Goal: Task Accomplishment & Management: Manage account settings

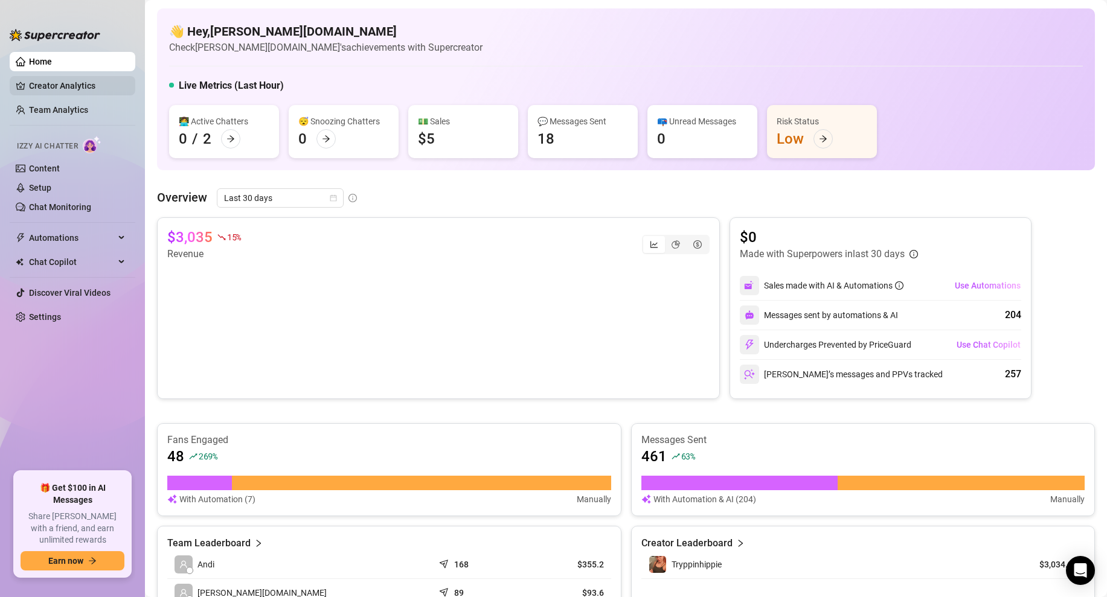
click at [59, 90] on link "Creator Analytics" at bounding box center [77, 85] width 97 height 19
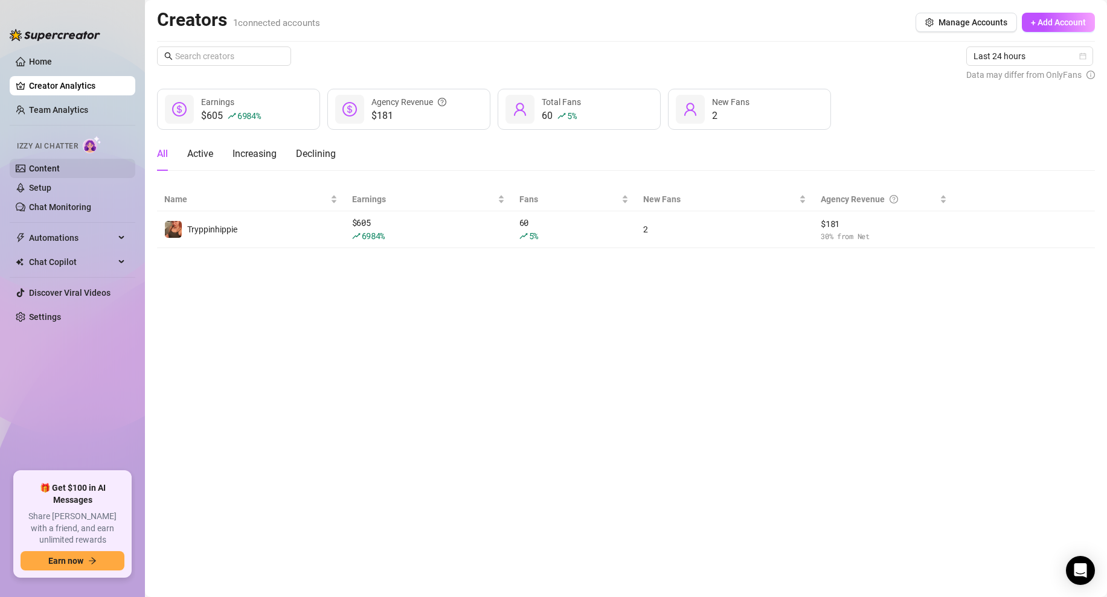
click at [58, 164] on link "Content" at bounding box center [44, 169] width 31 height 10
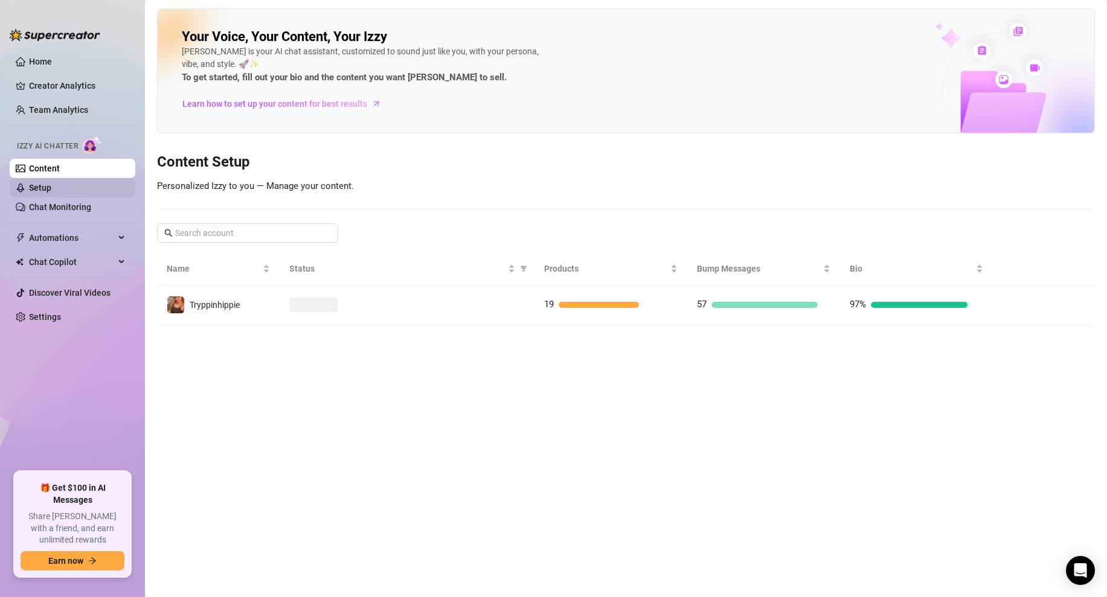
click at [42, 183] on link "Setup" at bounding box center [40, 188] width 22 height 10
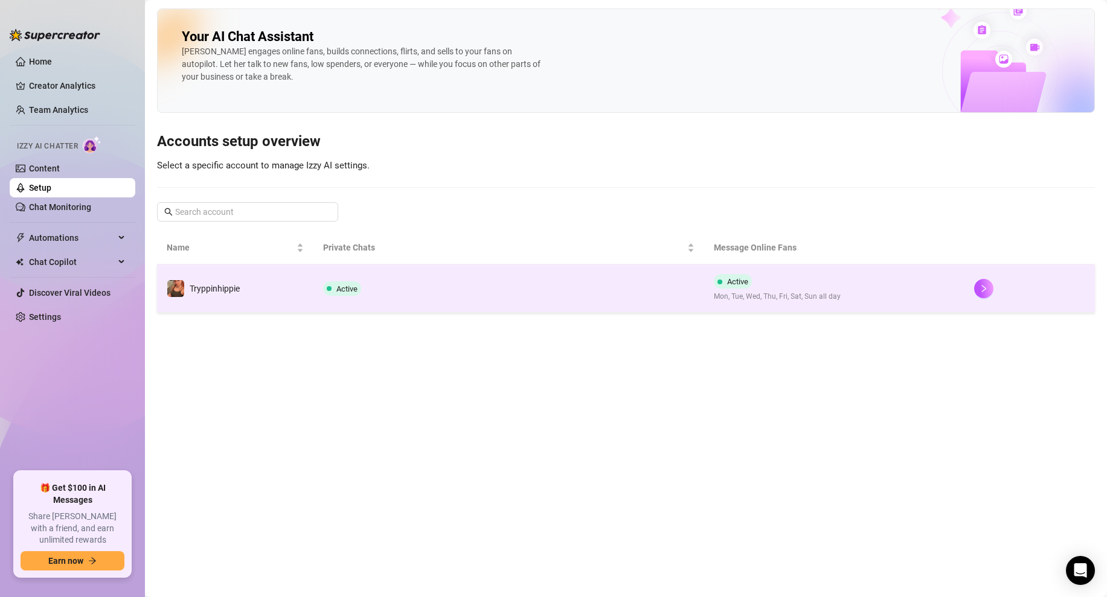
click at [456, 279] on td "Active" at bounding box center [508, 288] width 391 height 48
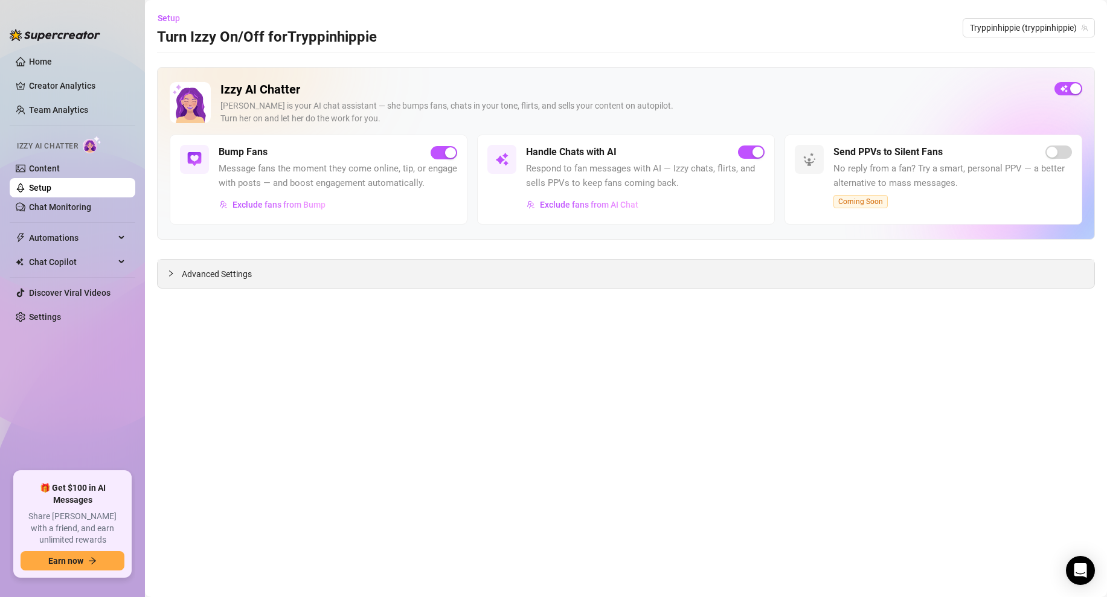
click at [252, 283] on div "Advanced Settings" at bounding box center [626, 274] width 937 height 28
click at [171, 269] on div at bounding box center [174, 273] width 14 height 13
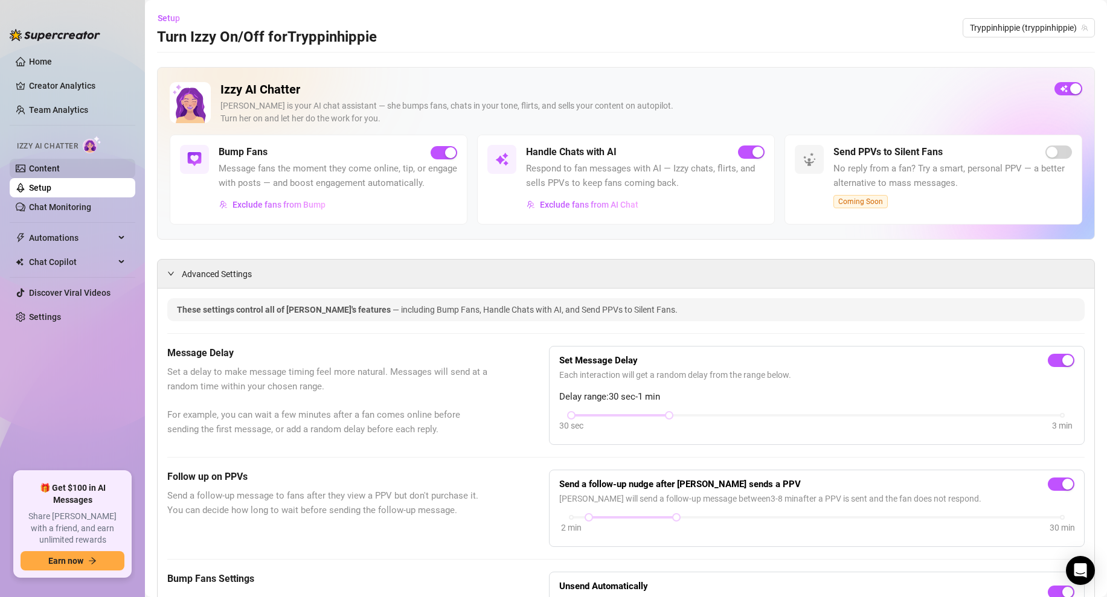
click at [60, 173] on link "Content" at bounding box center [44, 169] width 31 height 10
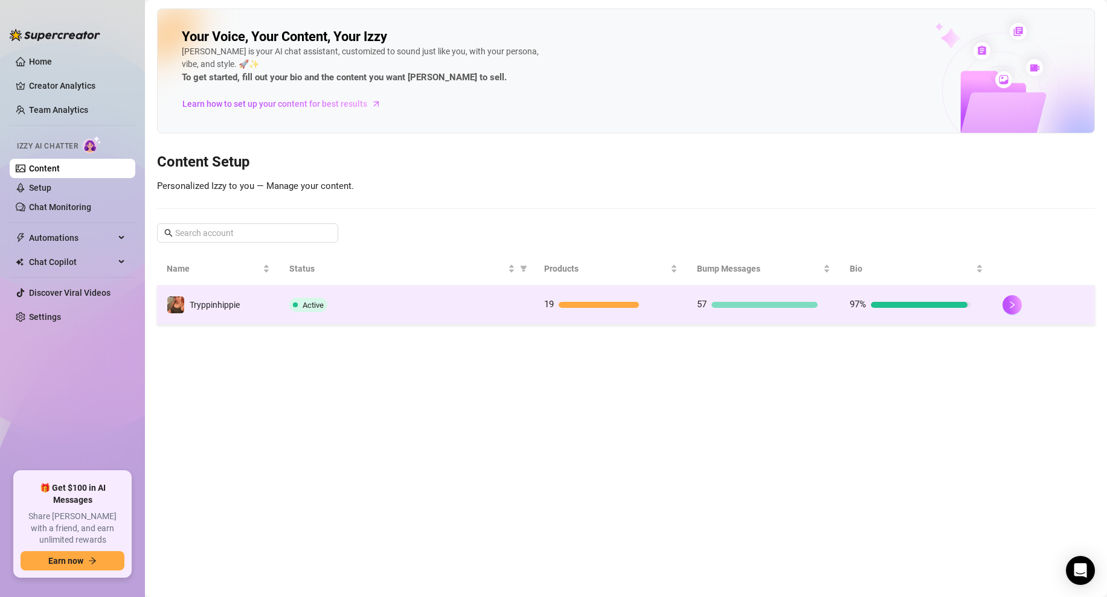
click at [389, 316] on td "Active" at bounding box center [407, 305] width 255 height 39
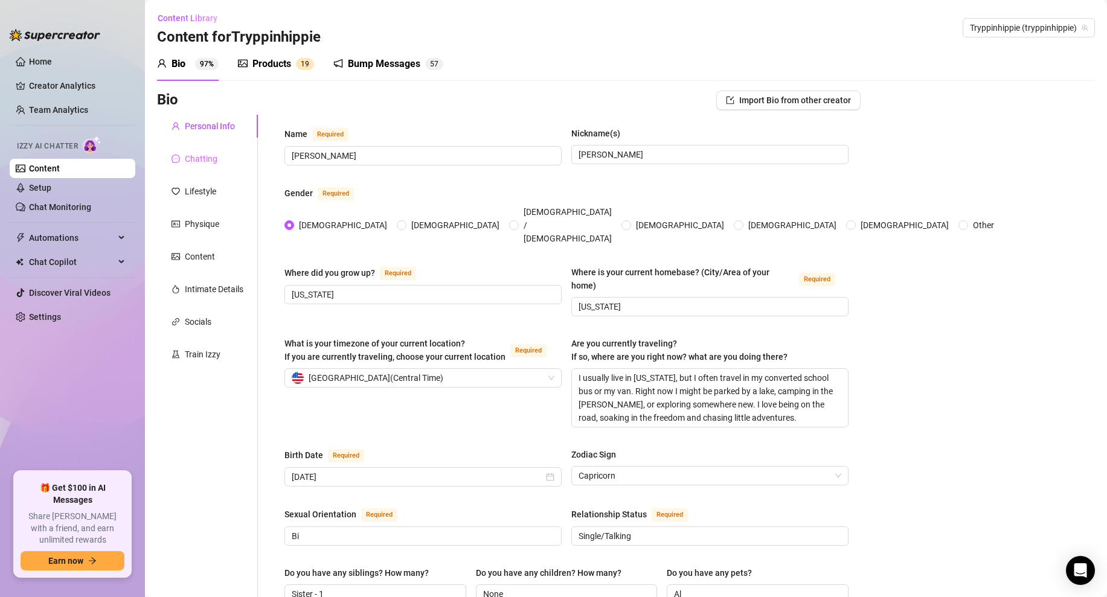
click at [208, 150] on div "Chatting" at bounding box center [207, 158] width 101 height 23
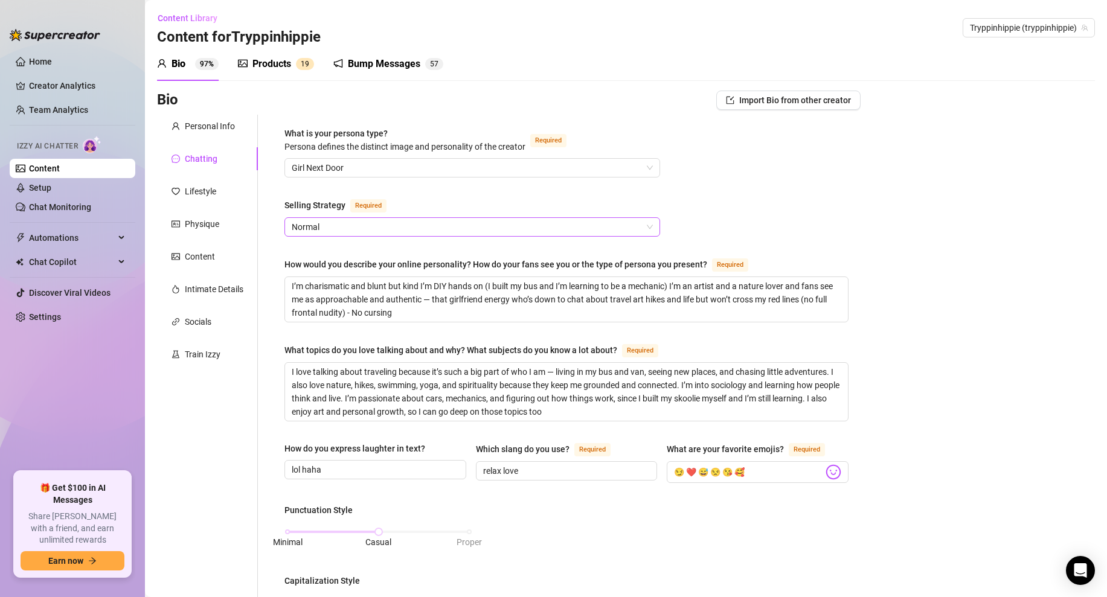
click at [368, 225] on span "Normal" at bounding box center [472, 227] width 361 height 18
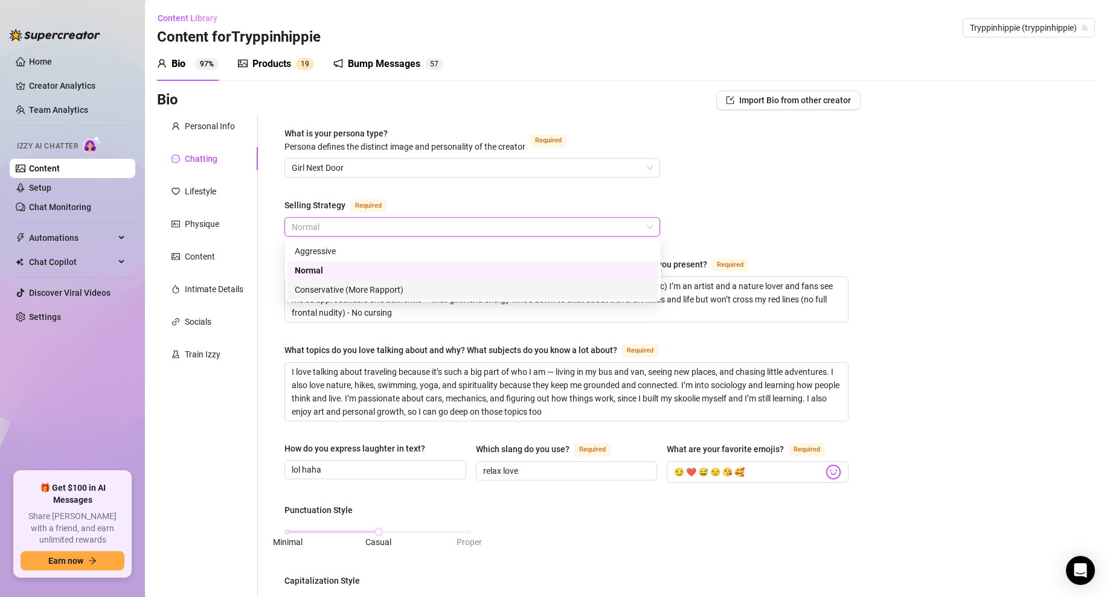
click at [332, 284] on div "Conservative (More Rapport)" at bounding box center [473, 289] width 356 height 13
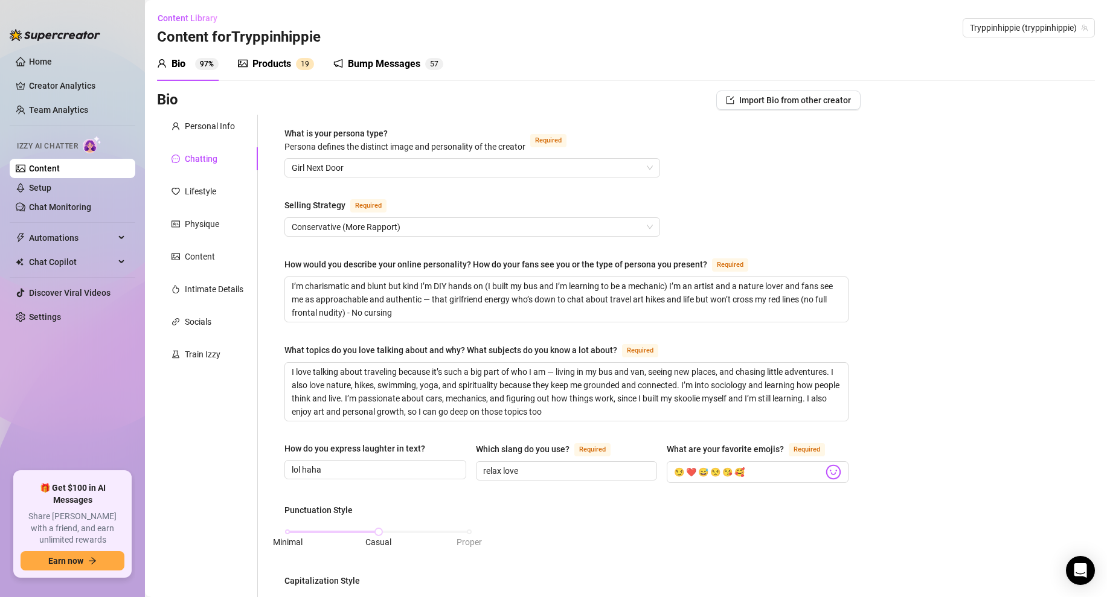
click at [721, 213] on div "What is your persona type? [PERSON_NAME] defines the distinct image and persona…" at bounding box center [566, 572] width 564 height 891
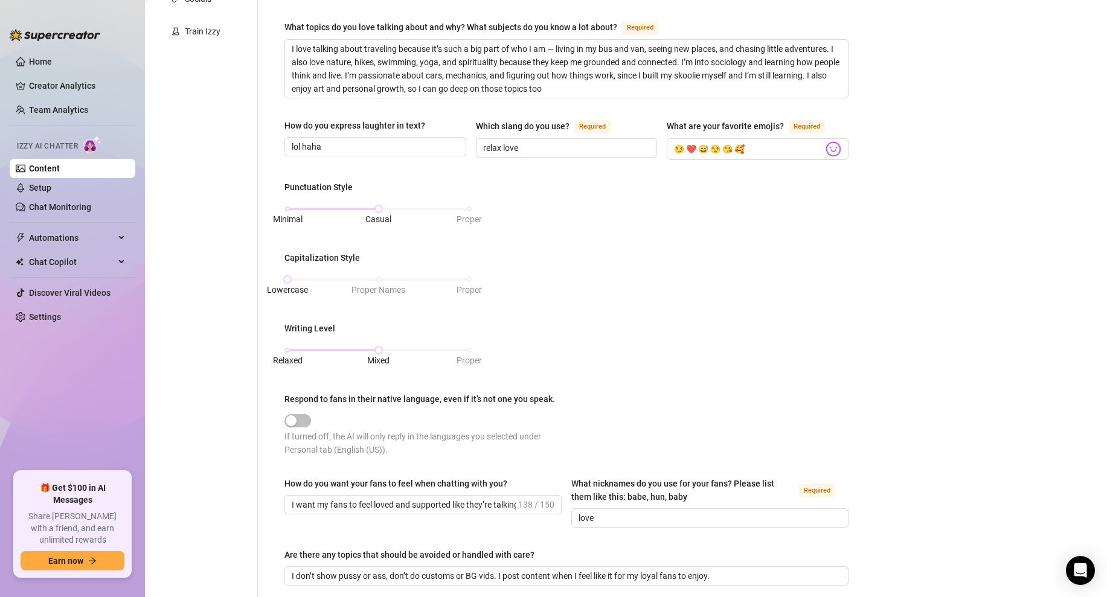
scroll to position [538, 0]
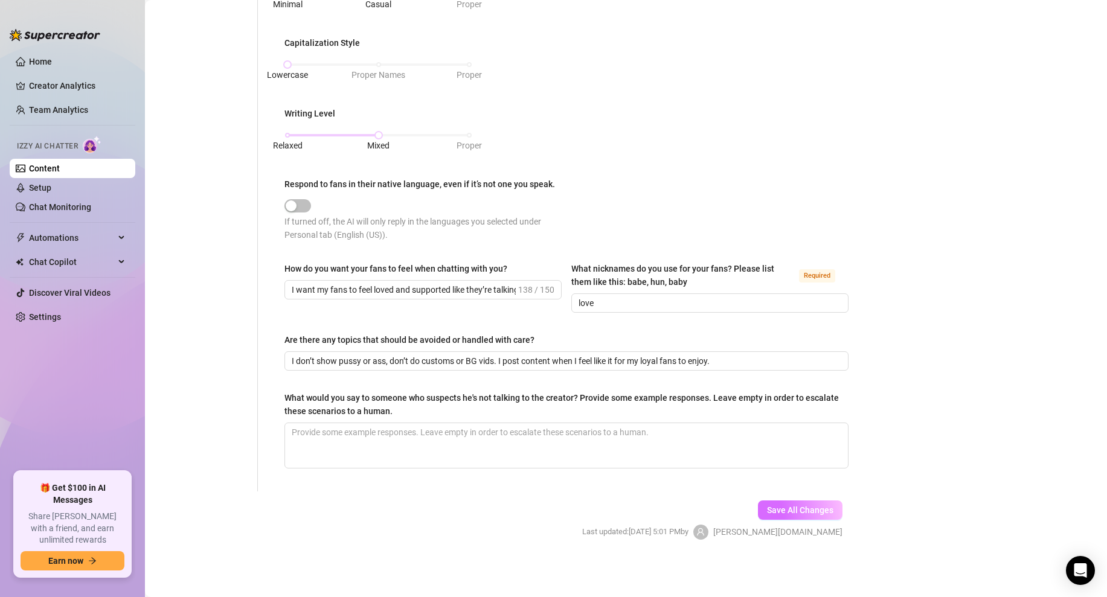
click at [796, 509] on span "Save All Changes" at bounding box center [800, 510] width 66 height 10
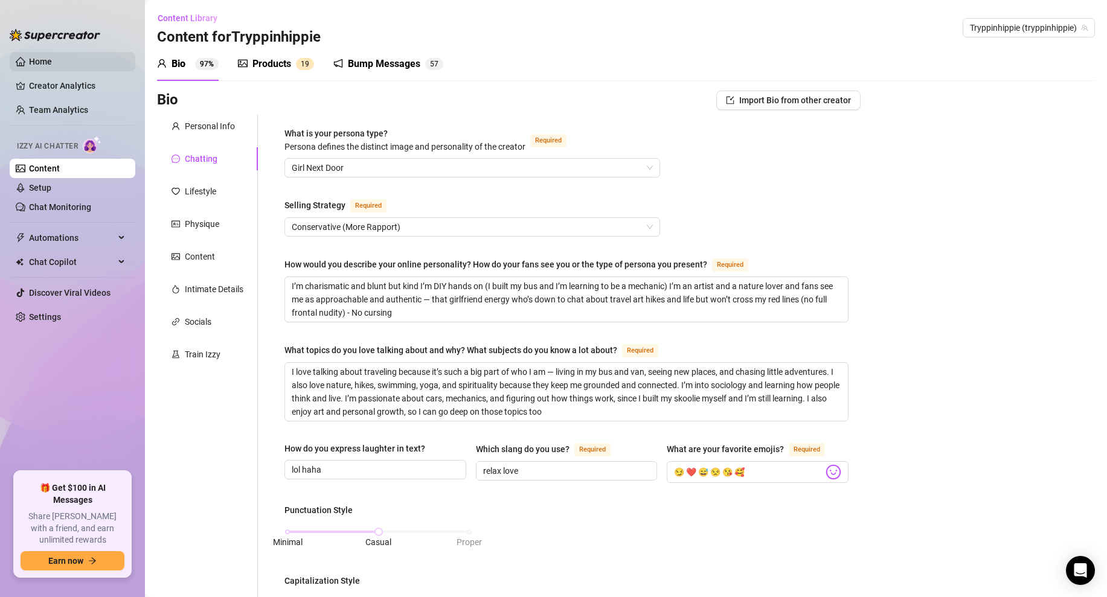
click at [52, 57] on link "Home" at bounding box center [40, 62] width 23 height 10
